Goal: Task Accomplishment & Management: Complete application form

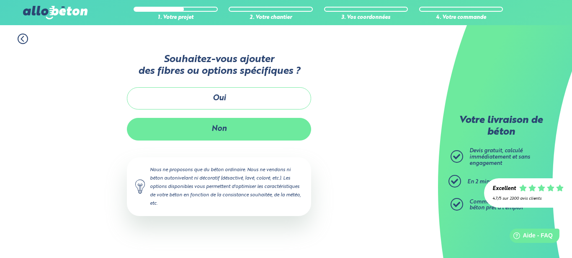
click at [238, 133] on button "Non" at bounding box center [219, 129] width 184 height 22
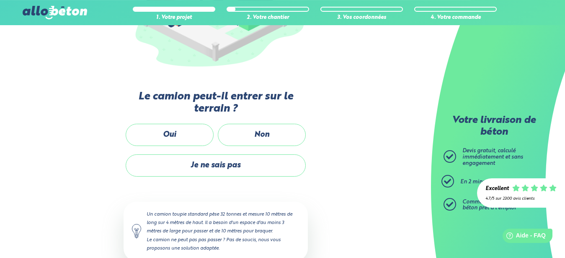
scroll to position [171, 0]
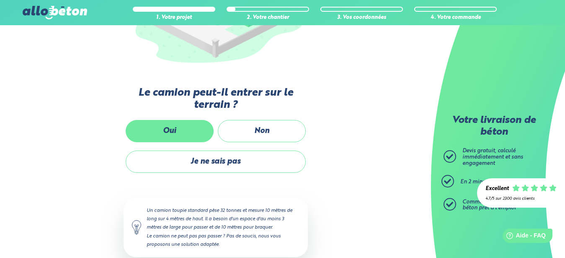
click at [176, 130] on label "Oui" at bounding box center [170, 131] width 88 height 22
click at [0, 0] on input "Oui" at bounding box center [0, 0] width 0 height 0
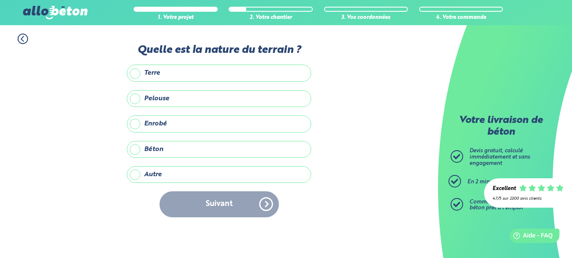
click at [219, 70] on label "Terre" at bounding box center [219, 73] width 184 height 17
click at [0, 0] on input "Terre" at bounding box center [0, 0] width 0 height 0
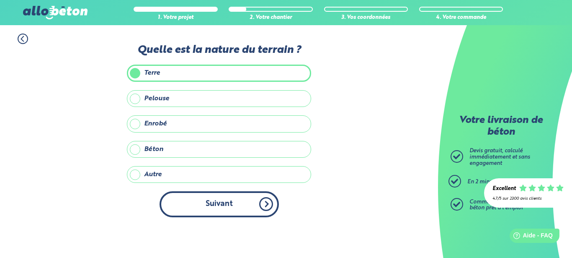
click at [228, 208] on button "Suivant" at bounding box center [219, 204] width 119 height 26
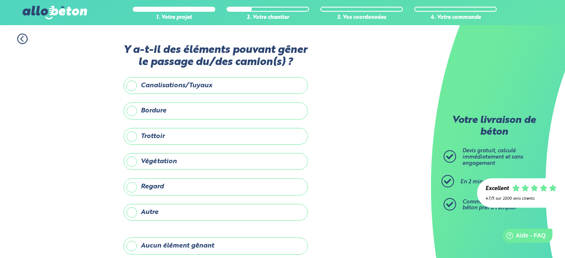
scroll to position [39, 0]
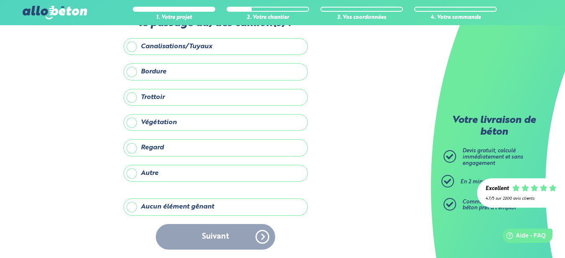
click at [230, 208] on label "Aucun élément gênant" at bounding box center [216, 206] width 184 height 17
click at [0, 0] on input "Aucun élément gênant" at bounding box center [0, 0] width 0 height 0
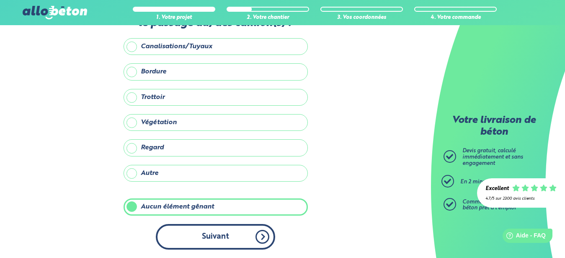
click at [232, 239] on button "Suivant" at bounding box center [215, 237] width 119 height 26
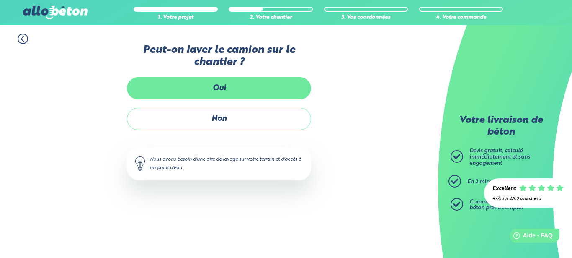
click at [248, 88] on label "Oui" at bounding box center [219, 88] width 184 height 22
click at [0, 0] on input "Oui" at bounding box center [0, 0] width 0 height 0
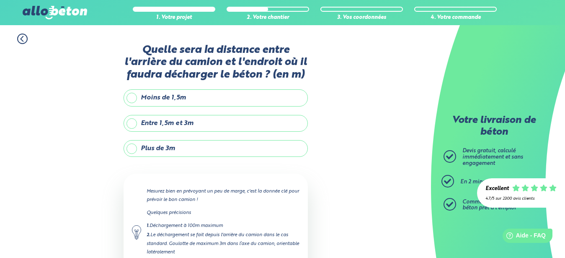
click at [205, 121] on label "Entre 1,5m et 3m" at bounding box center [216, 123] width 184 height 17
click at [0, 0] on input "Entre 1,5m et 3m" at bounding box center [0, 0] width 0 height 0
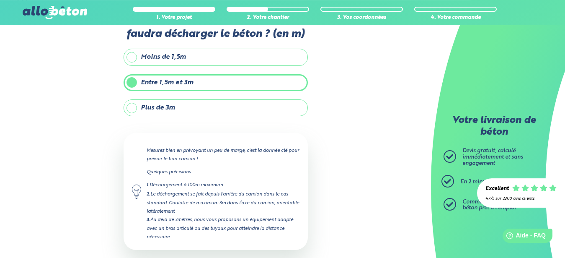
scroll to position [83, 0]
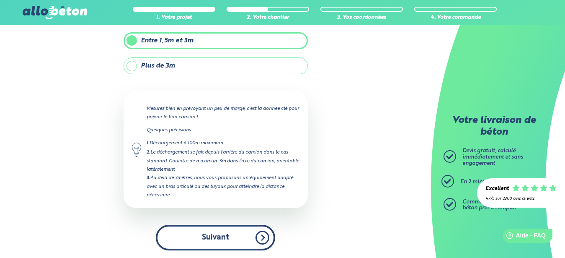
click at [212, 244] on button "Suivant" at bounding box center [215, 238] width 119 height 26
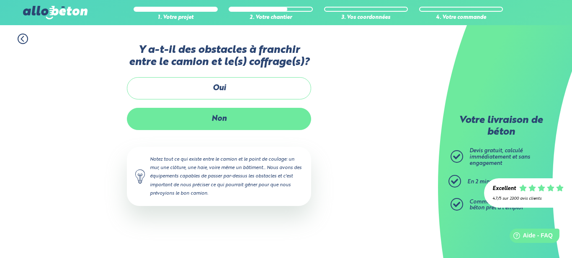
click at [240, 121] on label "Non" at bounding box center [219, 119] width 184 height 22
click at [0, 0] on input "Non" at bounding box center [0, 0] width 0 height 0
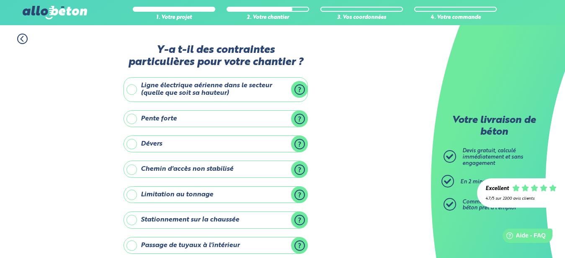
click at [276, 142] on label "Dévers" at bounding box center [216, 143] width 184 height 17
click at [0, 0] on input "Dévers" at bounding box center [0, 0] width 0 height 0
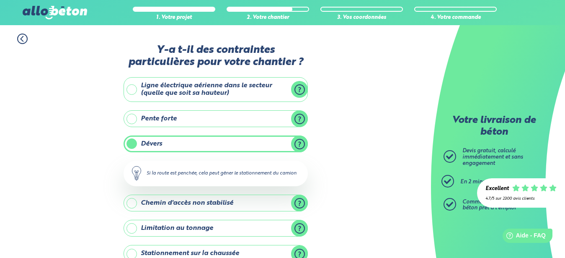
click at [263, 136] on label "Dévers" at bounding box center [216, 143] width 184 height 17
click at [0, 0] on input "Dévers" at bounding box center [0, 0] width 0 height 0
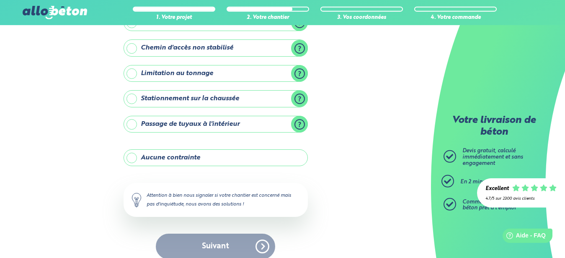
scroll to position [128, 0]
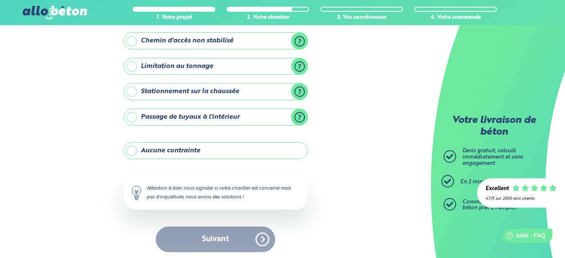
click at [260, 150] on label "Aucune contrainte" at bounding box center [216, 150] width 184 height 17
click at [0, 0] on input "Aucune contrainte" at bounding box center [0, 0] width 0 height 0
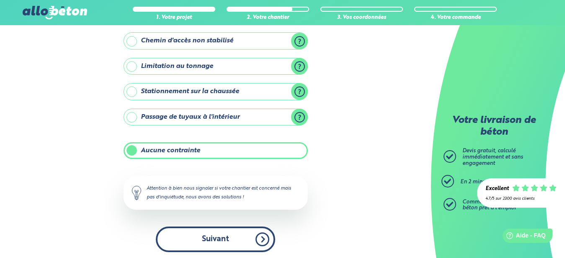
click at [235, 245] on button "Suivant" at bounding box center [215, 239] width 119 height 26
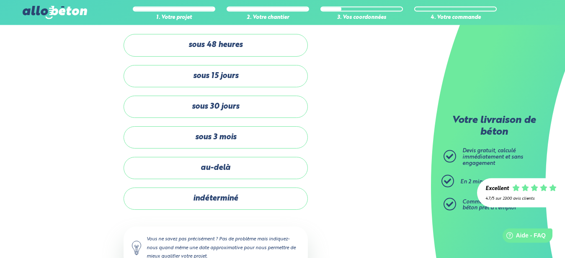
scroll to position [15, 0]
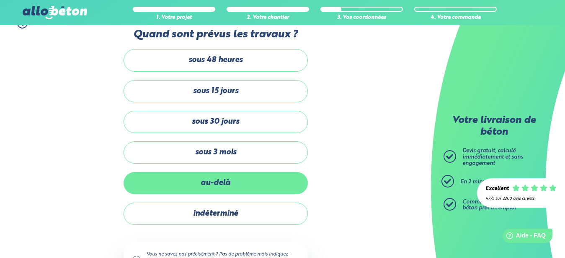
click at [233, 178] on label "au-delà" at bounding box center [216, 183] width 184 height 22
click at [0, 0] on input "au-delà" at bounding box center [0, 0] width 0 height 0
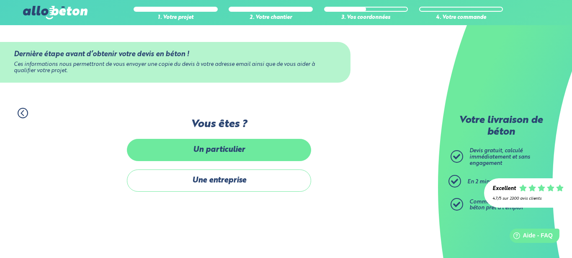
click at [248, 150] on label "Un particulier" at bounding box center [219, 150] width 184 height 22
click at [0, 0] on input "Un particulier" at bounding box center [0, 0] width 0 height 0
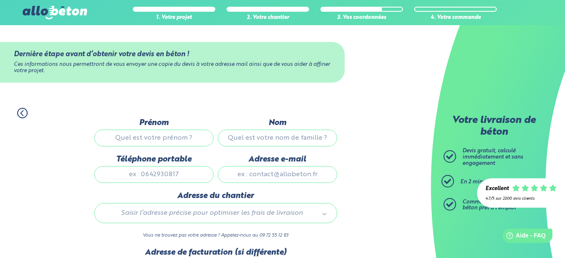
click at [173, 137] on input "Prénom" at bounding box center [153, 137] width 119 height 17
type input "ROMUALDE"
click at [252, 139] on input "Nom" at bounding box center [277, 137] width 119 height 17
type input "[PERSON_NAME]"
click at [183, 176] on input "Téléphone portable" at bounding box center [153, 174] width 119 height 17
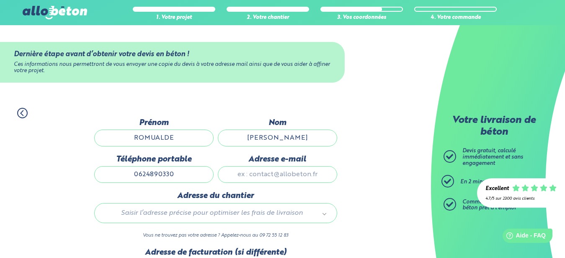
type input "0624890330"
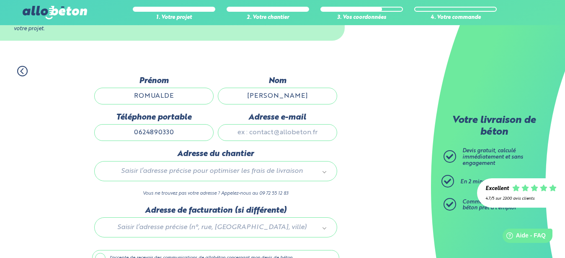
scroll to position [43, 0]
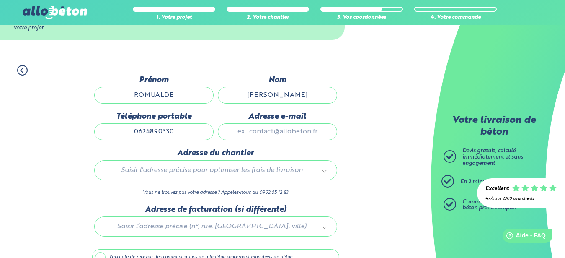
click at [250, 172] on body "09 72 55 12 83 Conseils et Appel Gratuits nos produits le béton prêt à l'emploi…" at bounding box center [282, 130] width 565 height 346
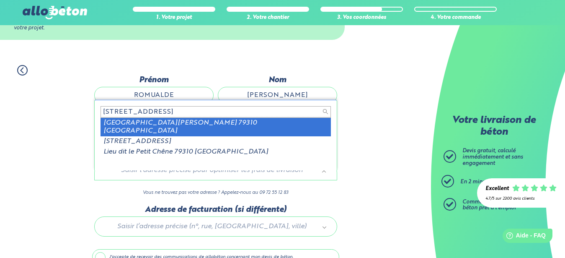
type input "[STREET_ADDRESS]"
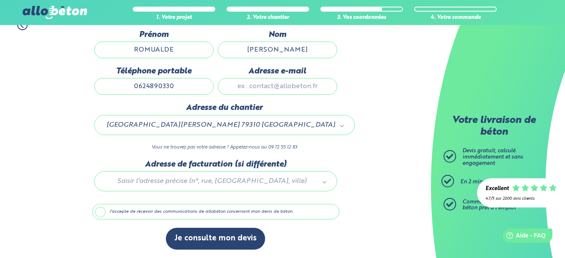
scroll to position [92, 0]
click at [220, 182] on div at bounding box center [215, 180] width 247 height 40
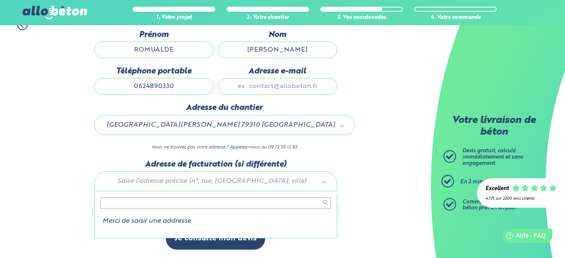
click at [202, 199] on input "text" at bounding box center [216, 203] width 230 height 12
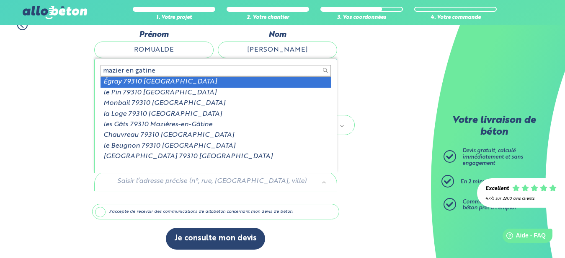
type input "1 mazier en gatine"
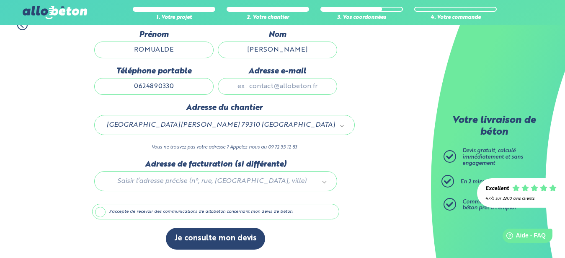
click at [459, 142] on body "09 72 55 12 83 Conseils et Appel Gratuits nos produits le béton prêt à l'emploi…" at bounding box center [282, 85] width 565 height 346
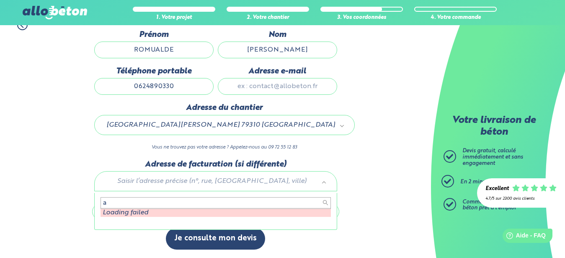
type input "a"
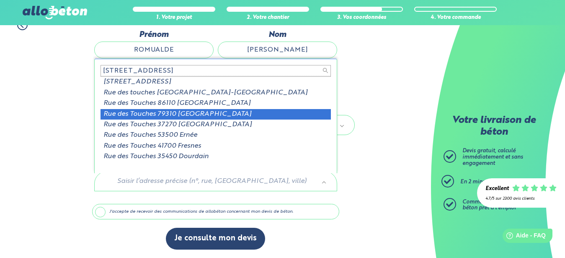
type input "[STREET_ADDRESS]"
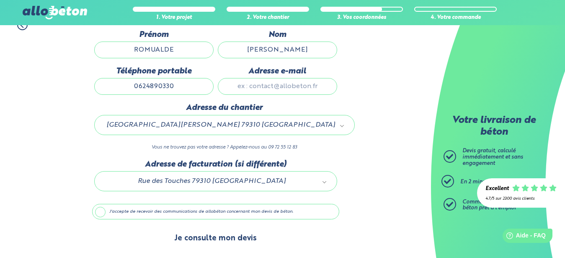
click at [228, 238] on button "Je consulte mon devis" at bounding box center [215, 237] width 99 height 21
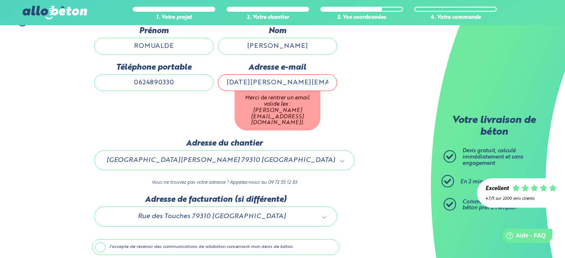
type input "[DATE][PERSON_NAME][EMAIL_ADDRESS][DOMAIN_NAME]"
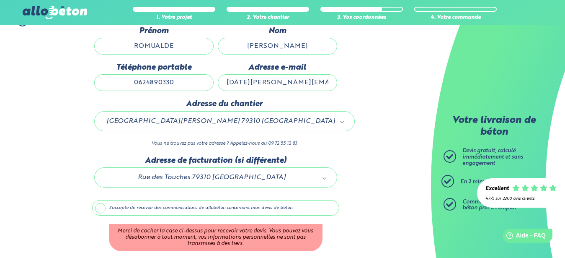
click at [385, 191] on div "1. Votre projet 2. Votre chantier 3. Vos coordonnées 4. Votre commande Dernière…" at bounding box center [215, 149] width 431 height 282
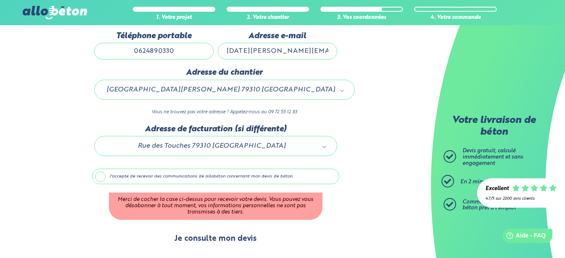
click at [242, 242] on button "Je consulte mon devis" at bounding box center [215, 238] width 99 height 21
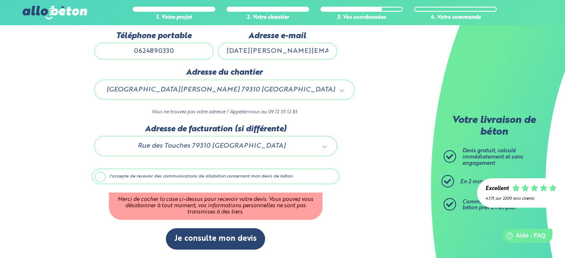
click at [99, 176] on label "J'accepte de recevoir des communications de allobéton concernant mon devis de b…" at bounding box center [215, 176] width 247 height 16
click at [0, 0] on input "J'accepte de recevoir des communications de allobéton concernant mon devis de b…" at bounding box center [0, 0] width 0 height 0
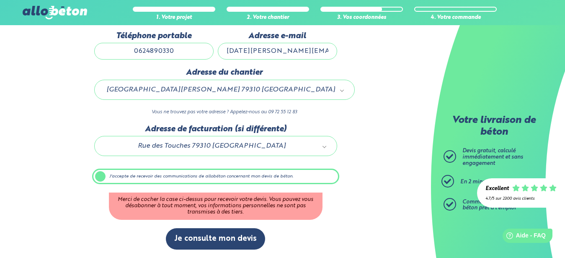
scroll to position [92, 0]
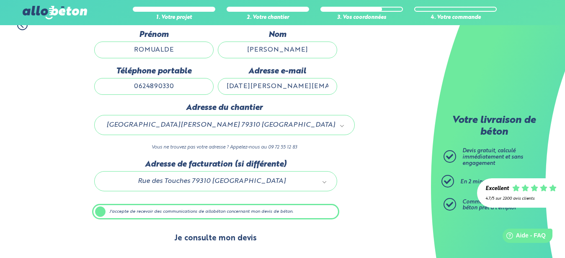
click at [220, 235] on button "Je consulte mon devis" at bounding box center [215, 237] width 99 height 21
